Goal: Transaction & Acquisition: Purchase product/service

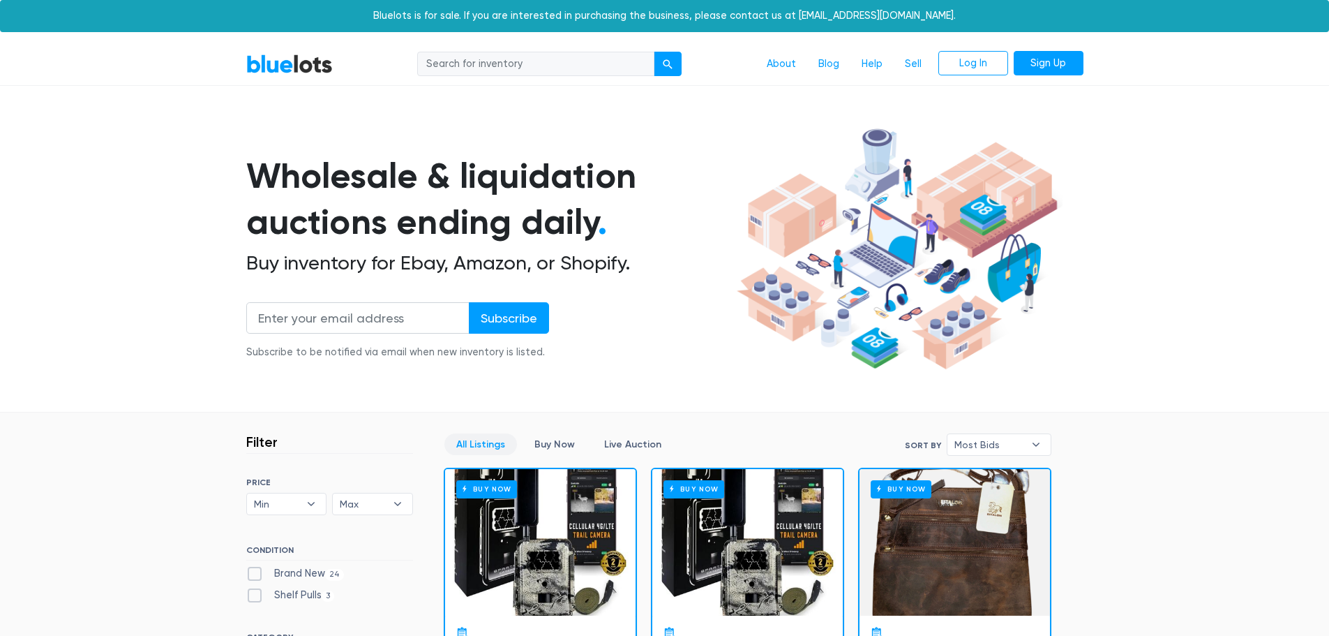
click at [496, 67] on input "search" at bounding box center [535, 64] width 237 height 25
type input "laptop"
click at [654, 52] on button "submit" at bounding box center [668, 64] width 28 height 25
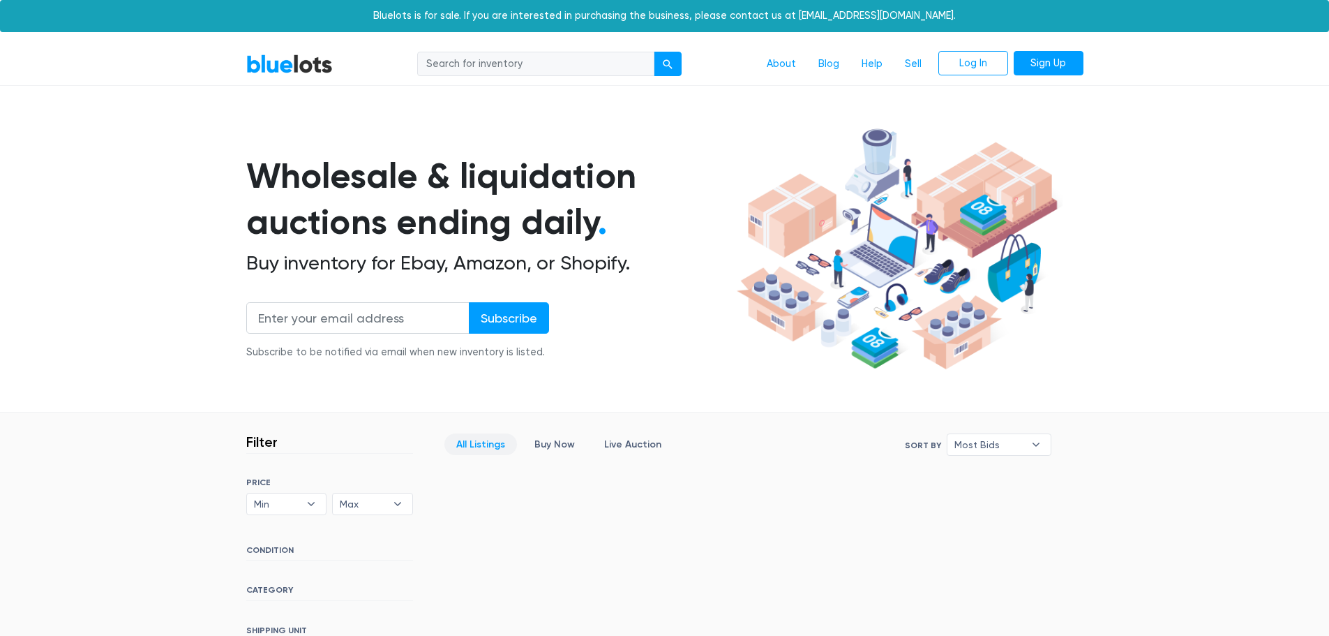
drag, startPoint x: 517, startPoint y: 59, endPoint x: 509, endPoint y: 73, distance: 15.3
click at [517, 59] on input "search" at bounding box center [535, 64] width 237 height 25
click at [267, 50] on nav "BlueLots About Blog Help Sell Log In Sign Up" at bounding box center [664, 64] width 1329 height 43
click at [271, 60] on link "BlueLots" at bounding box center [289, 64] width 87 height 20
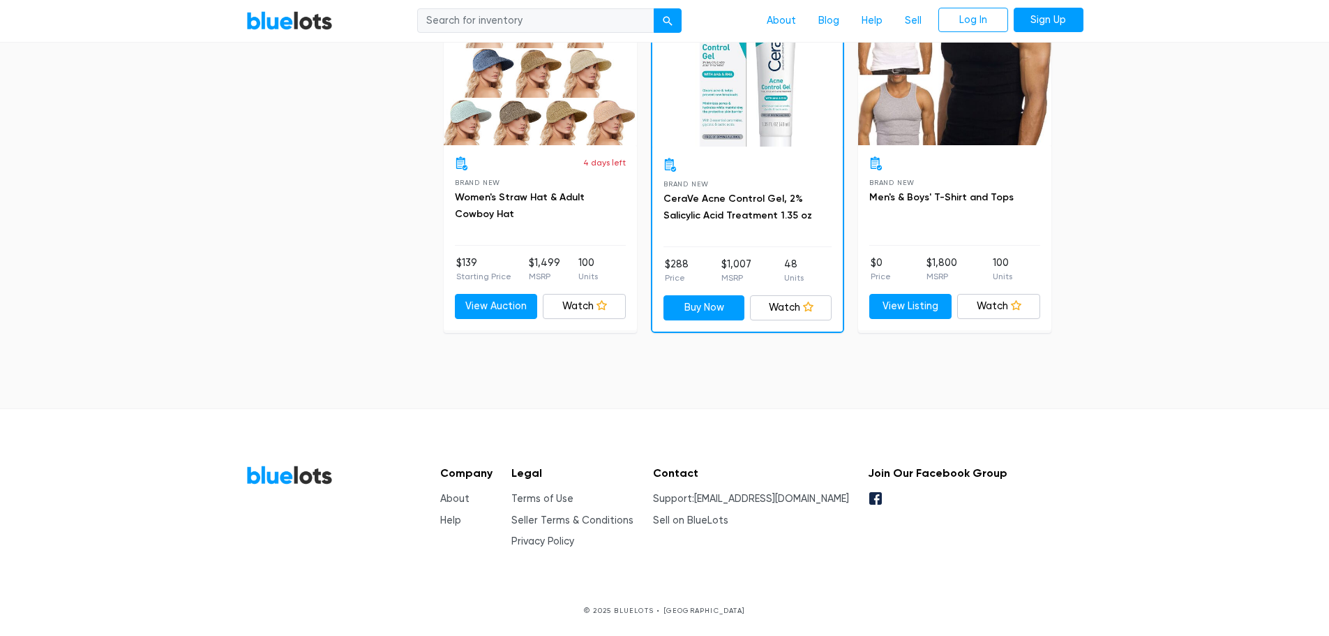
scroll to position [3934, 0]
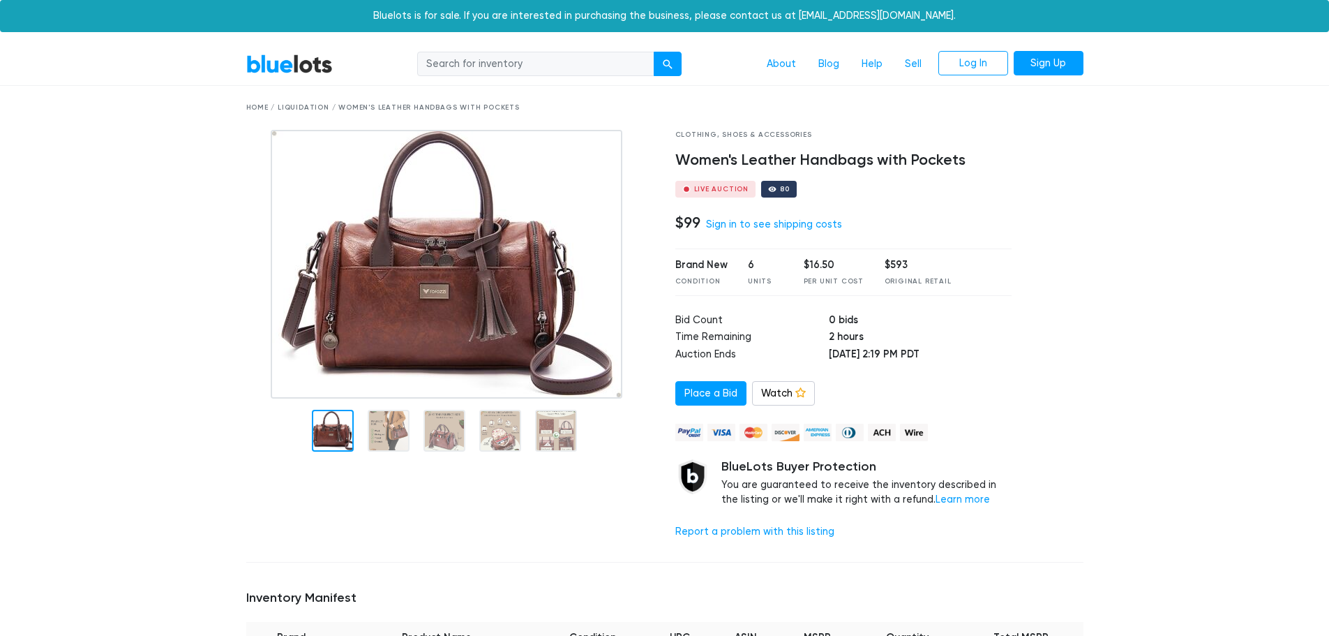
click at [543, 298] on img at bounding box center [447, 264] width 352 height 269
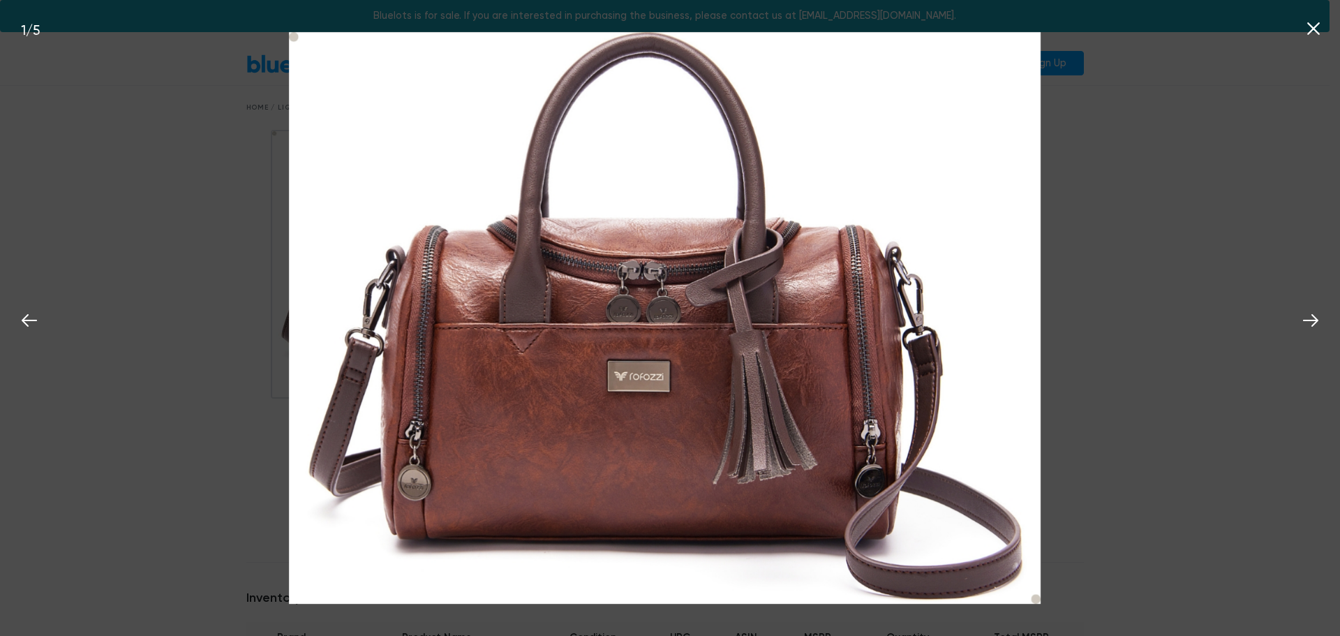
drag, startPoint x: 822, startPoint y: 375, endPoint x: 442, endPoint y: 375, distance: 379.5
click at [456, 375] on img at bounding box center [664, 318] width 751 height 572
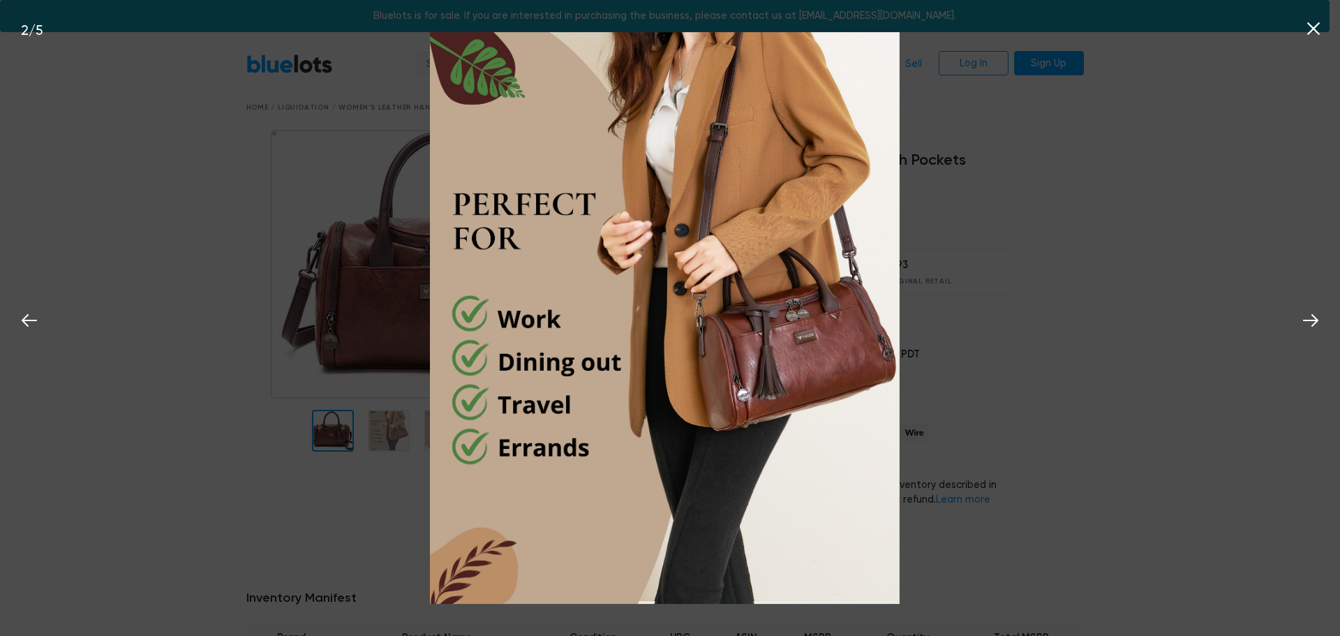
drag, startPoint x: 711, startPoint y: 359, endPoint x: 498, endPoint y: 343, distance: 213.4
click at [507, 343] on img at bounding box center [664, 318] width 469 height 572
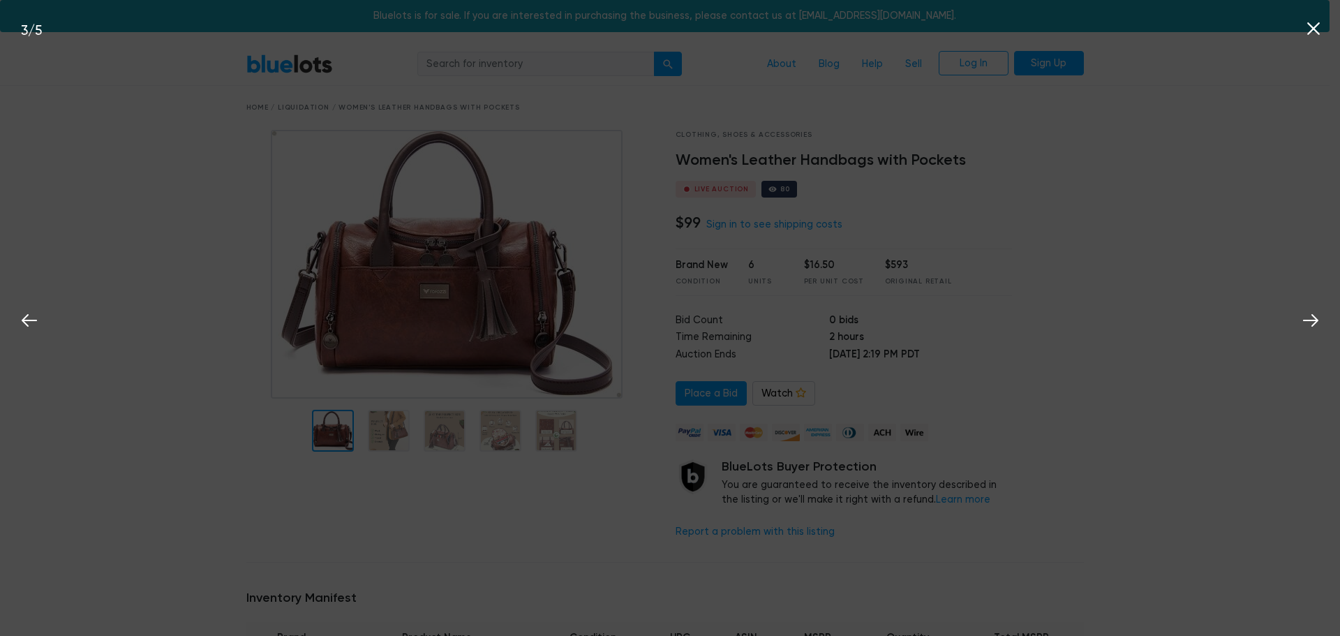
click at [389, 416] on div "3 / 5" at bounding box center [670, 318] width 1340 height 636
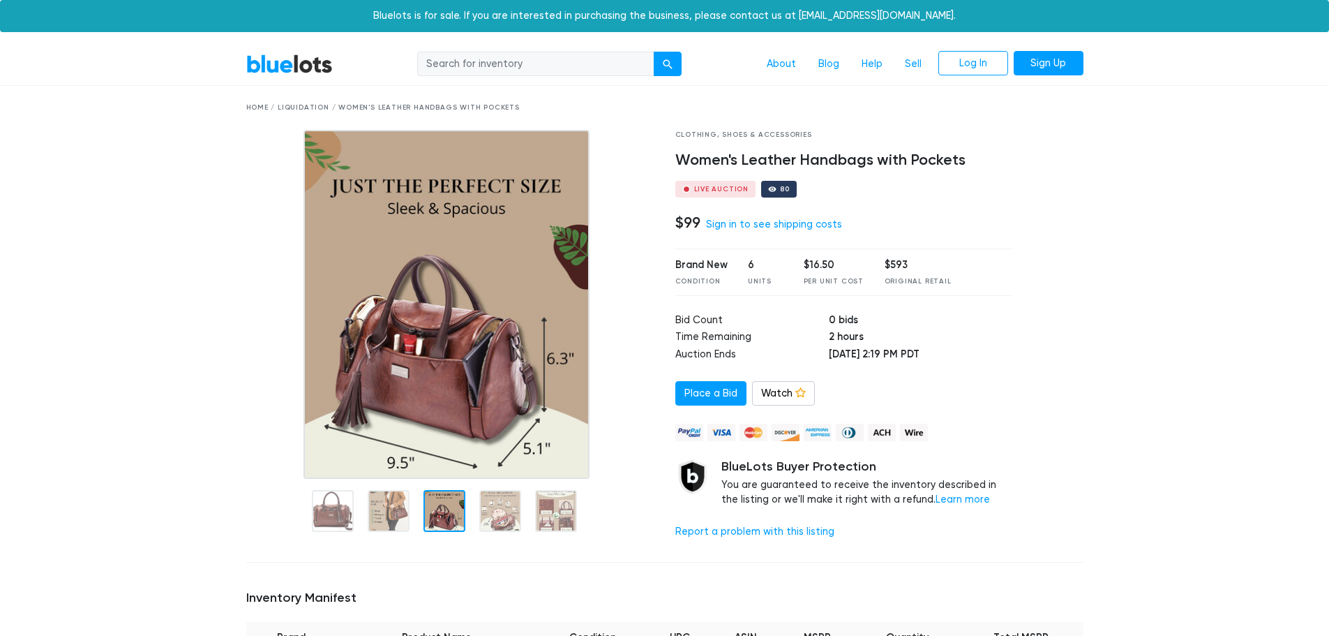
click at [436, 504] on div at bounding box center [445, 511] width 42 height 42
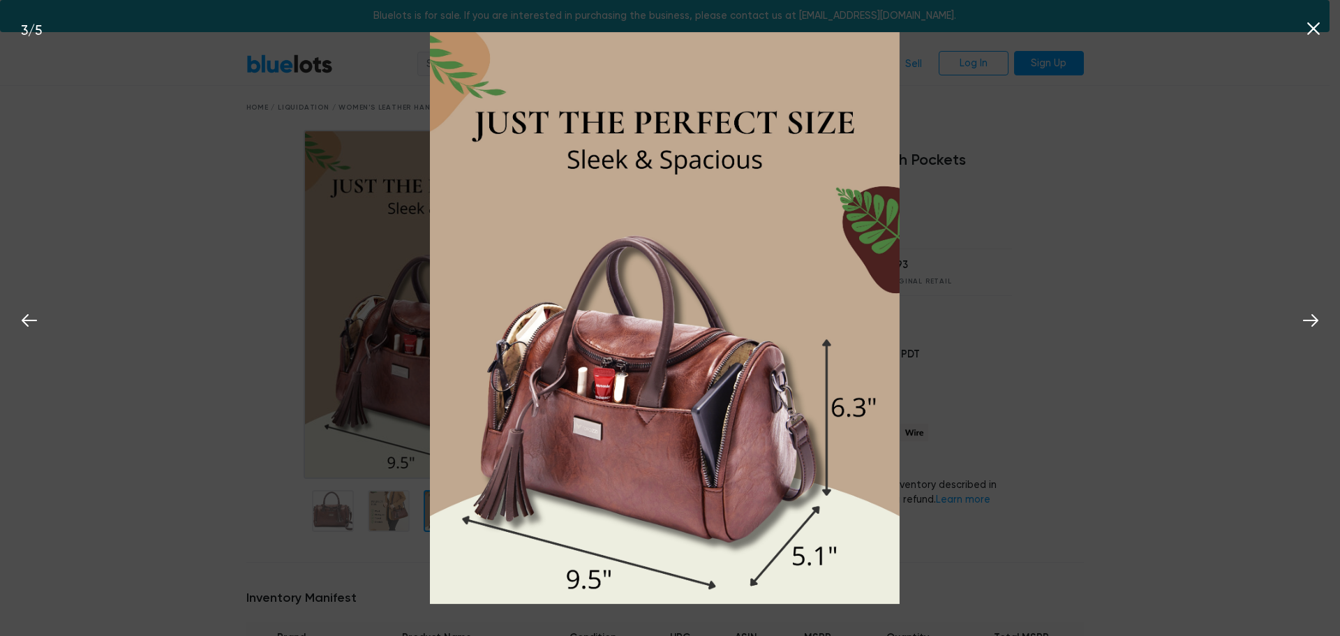
drag, startPoint x: 834, startPoint y: 375, endPoint x: 571, endPoint y: 357, distance: 263.0
click at [571, 357] on img at bounding box center [664, 318] width 469 height 572
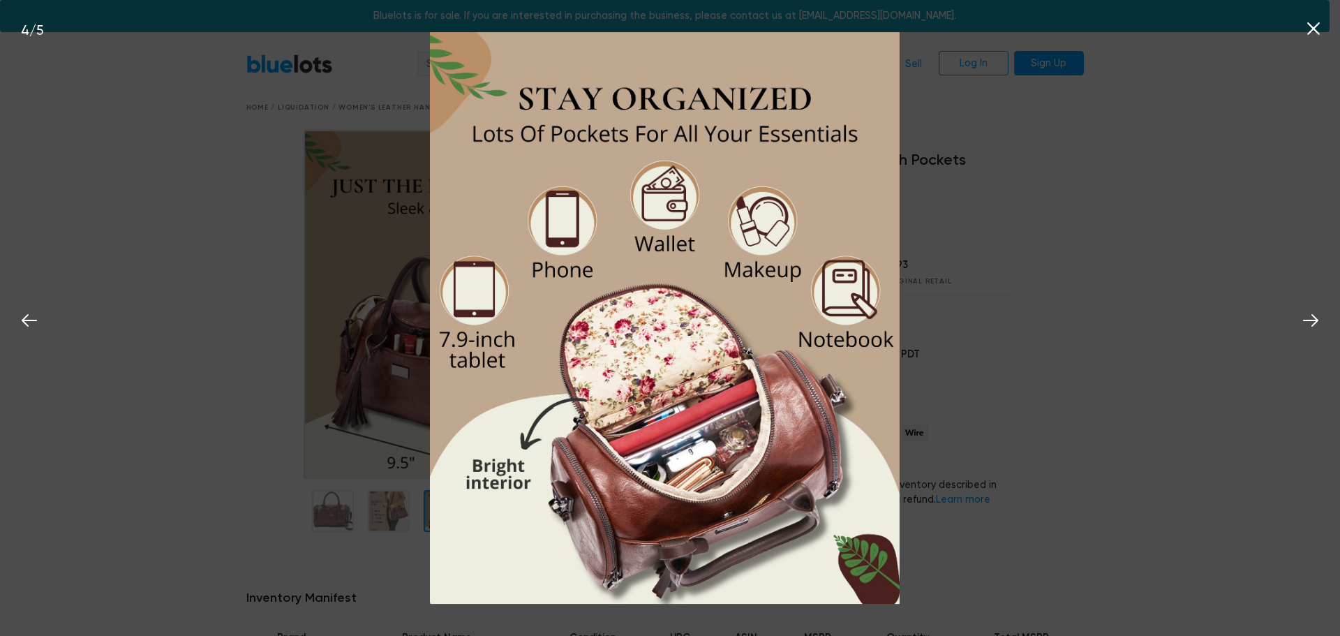
drag, startPoint x: 777, startPoint y: 386, endPoint x: 391, endPoint y: 349, distance: 388.3
click at [402, 350] on div "4 / 5" at bounding box center [670, 318] width 1340 height 636
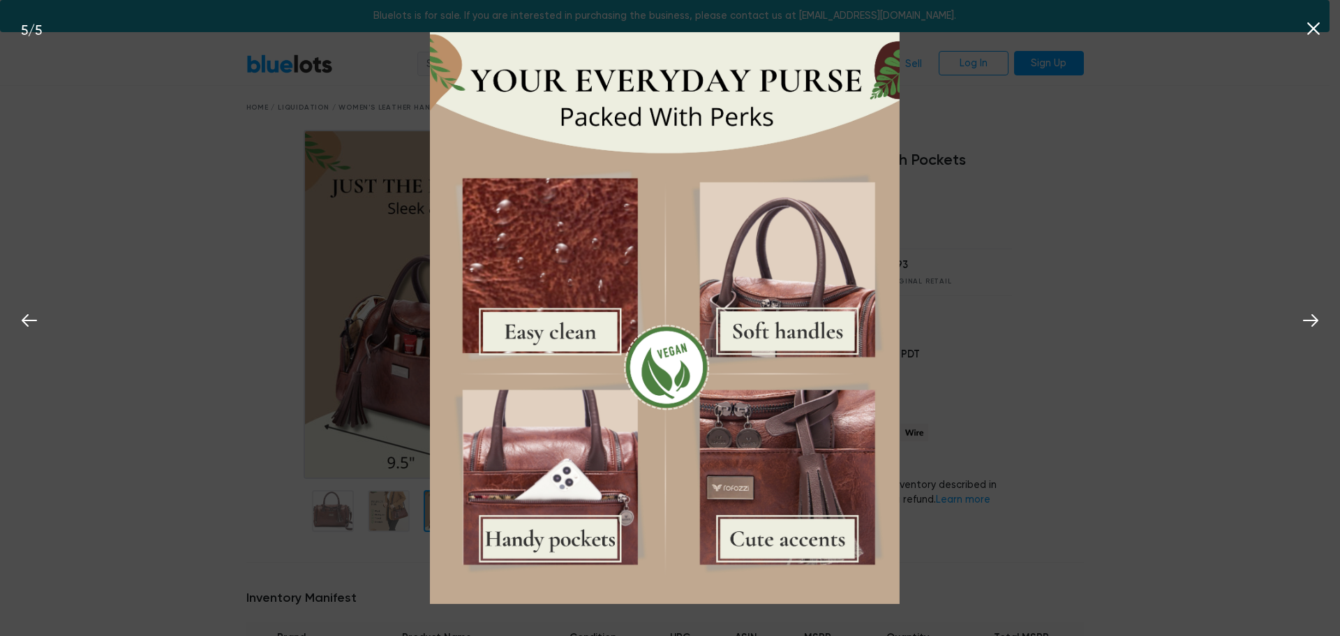
drag, startPoint x: 855, startPoint y: 377, endPoint x: 275, endPoint y: 362, distance: 580.0
click at [275, 362] on div "5 / 5" at bounding box center [670, 318] width 1340 height 636
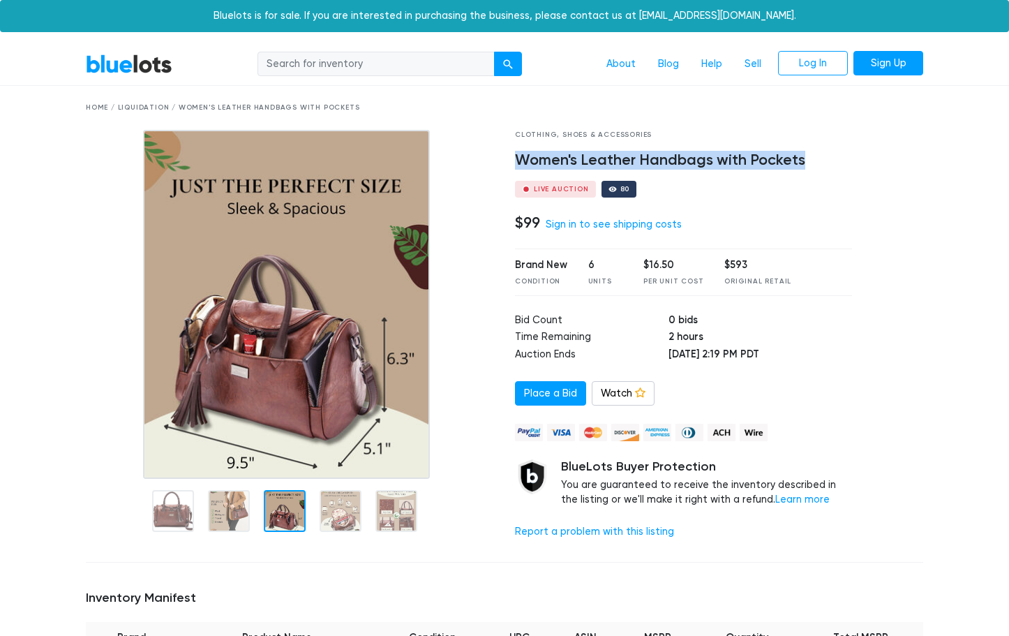
drag, startPoint x: 525, startPoint y: 156, endPoint x: 823, endPoint y: 145, distance: 298.8
click at [823, 145] on div "Clothing, Shoes & Accessories Women's Leather Handbags with Pockets Live Auctio…" at bounding box center [683, 340] width 358 height 421
click at [243, 375] on img at bounding box center [286, 304] width 287 height 349
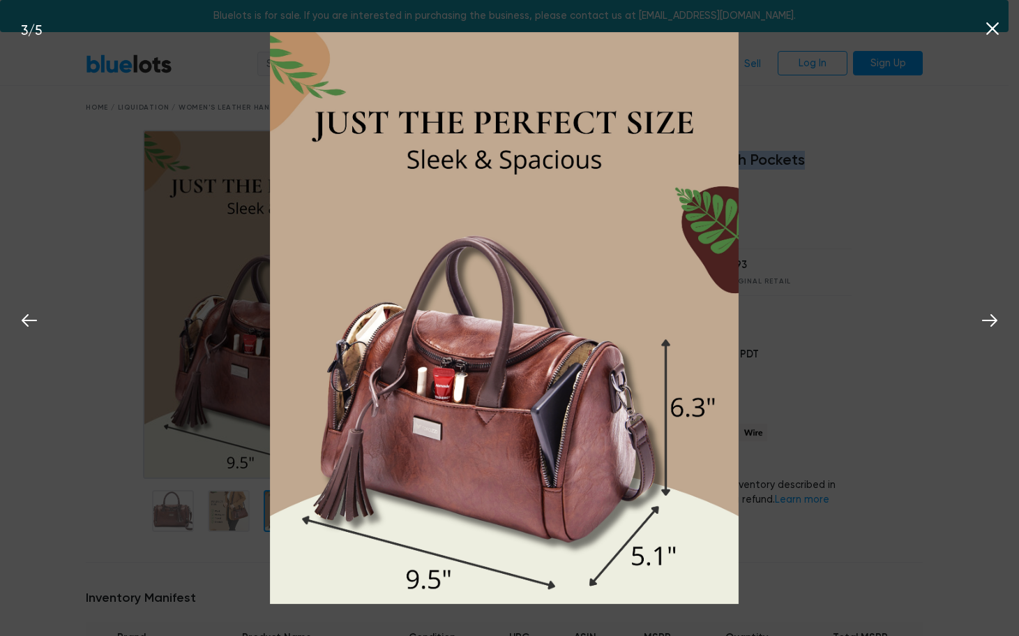
drag, startPoint x: 474, startPoint y: 442, endPoint x: 241, endPoint y: 417, distance: 235.1
click at [241, 417] on div "3 / 5" at bounding box center [509, 318] width 1019 height 636
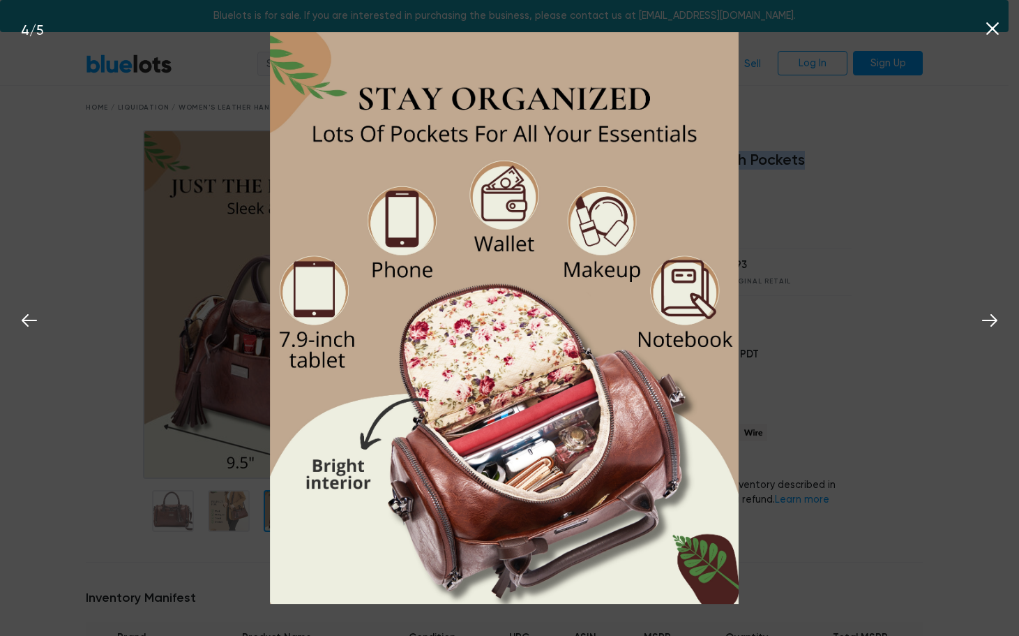
drag, startPoint x: 530, startPoint y: 411, endPoint x: 225, endPoint y: 387, distance: 305.9
click at [229, 387] on div "4 / 5" at bounding box center [509, 318] width 1019 height 636
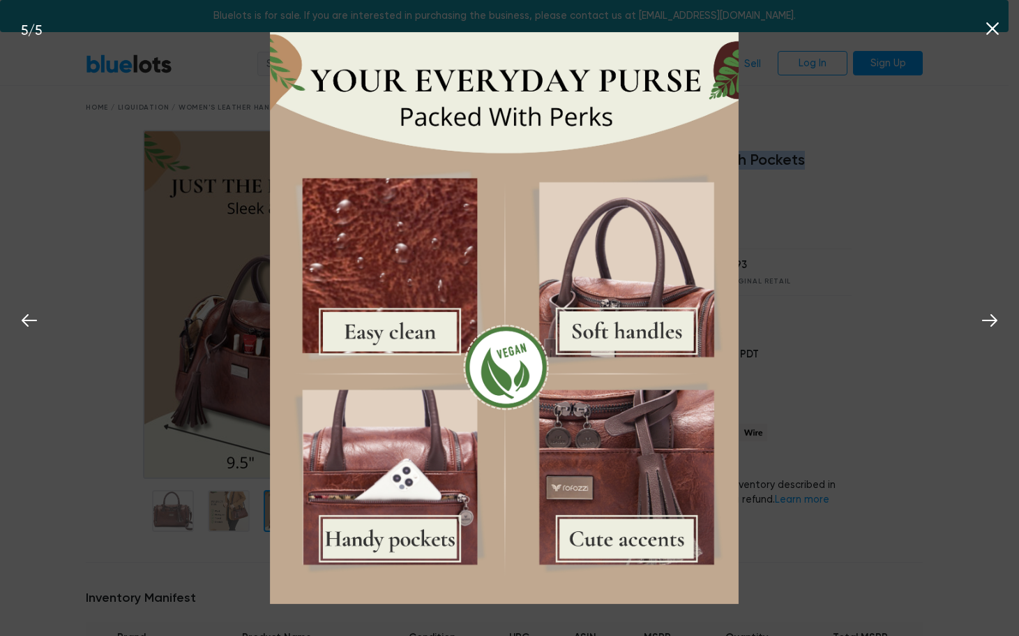
drag, startPoint x: 655, startPoint y: 380, endPoint x: 274, endPoint y: 376, distance: 381.0
click at [307, 376] on img at bounding box center [504, 318] width 469 height 572
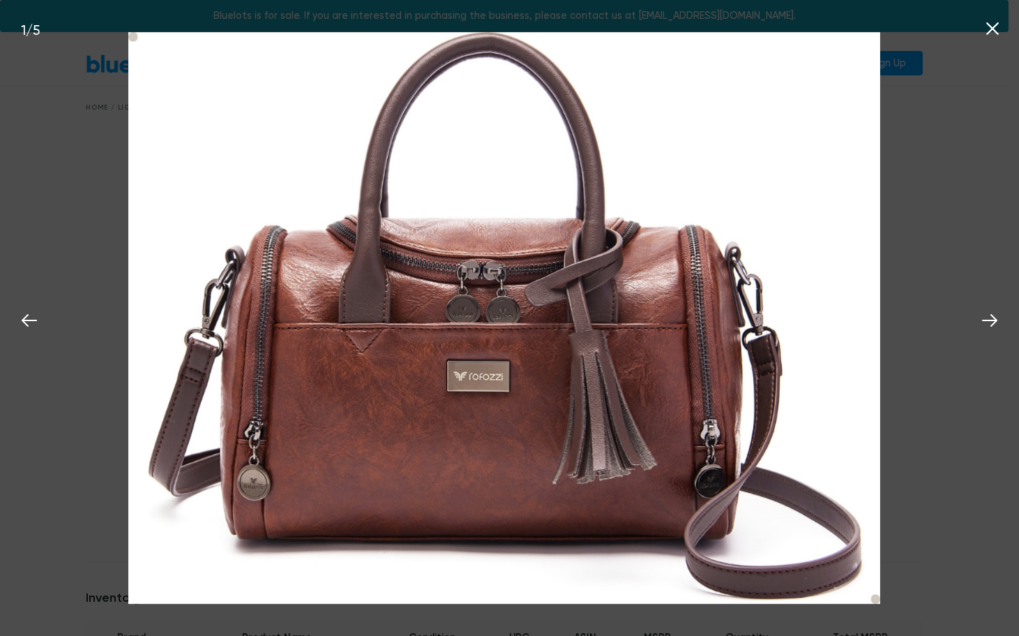
click at [976, 163] on div "1 / 5" at bounding box center [509, 318] width 1019 height 636
